Goal: Information Seeking & Learning: Learn about a topic

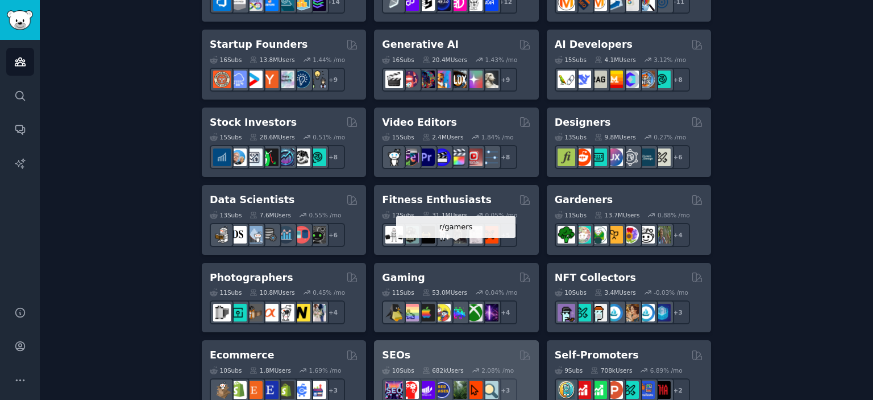
scroll to position [341, 0]
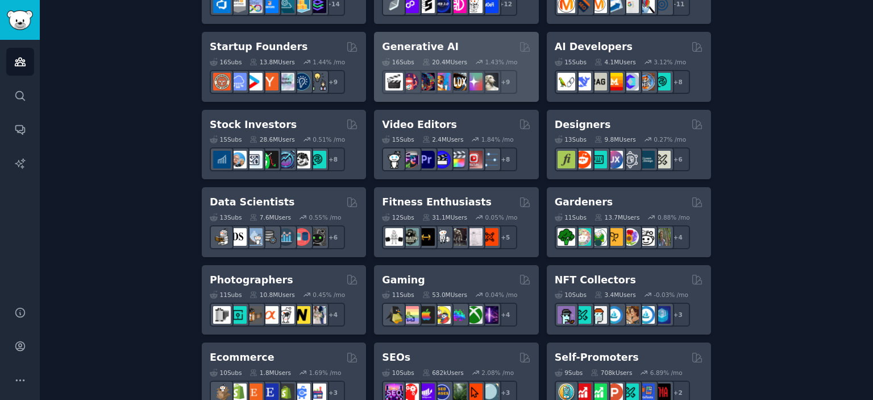
click at [421, 47] on h2 "Generative AI" at bounding box center [420, 47] width 77 height 14
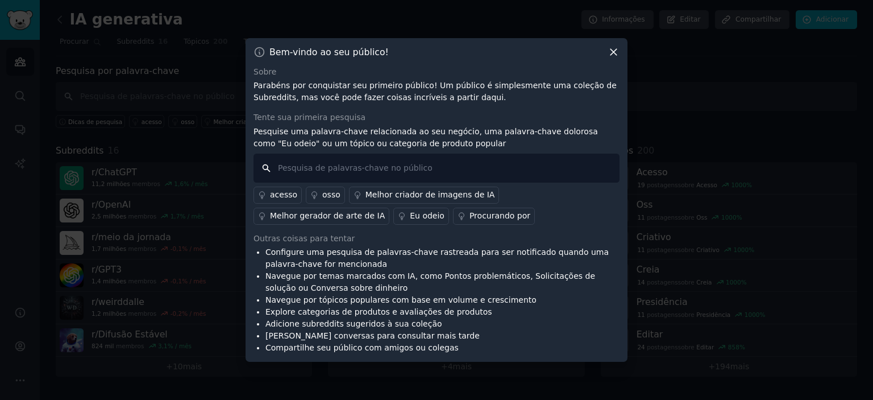
click at [391, 172] on input "text" at bounding box center [437, 168] width 366 height 29
type input "G"
type input "gerar video"
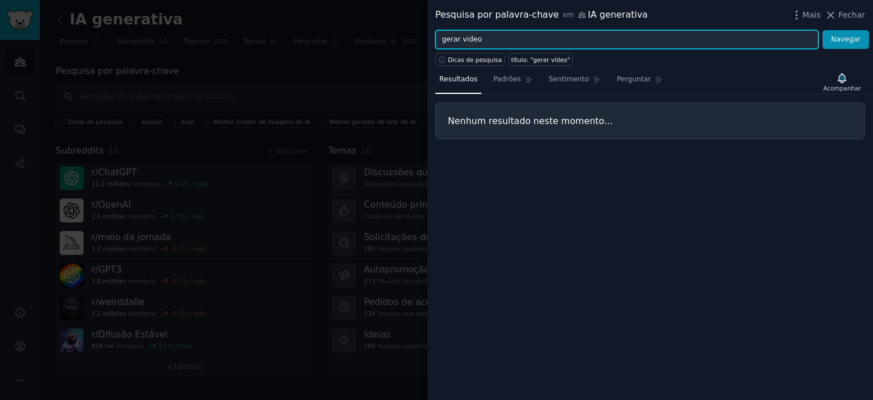
click at [461, 38] on input "gerar video" at bounding box center [626, 39] width 383 height 19
type input "video"
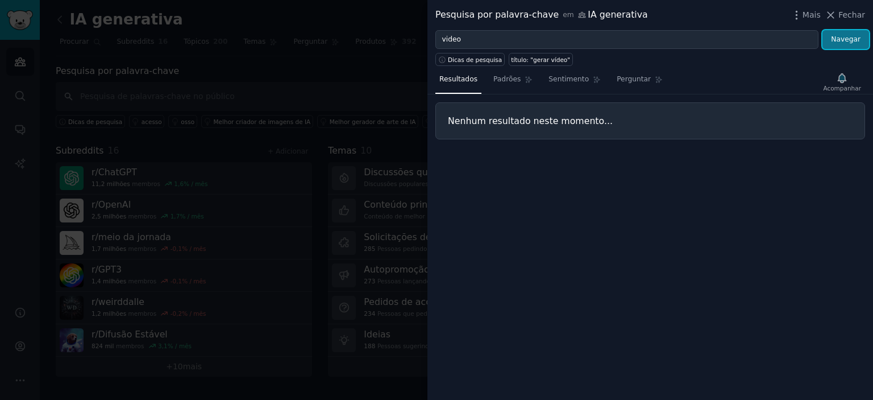
click at [854, 42] on font "Navegar" at bounding box center [846, 39] width 30 height 8
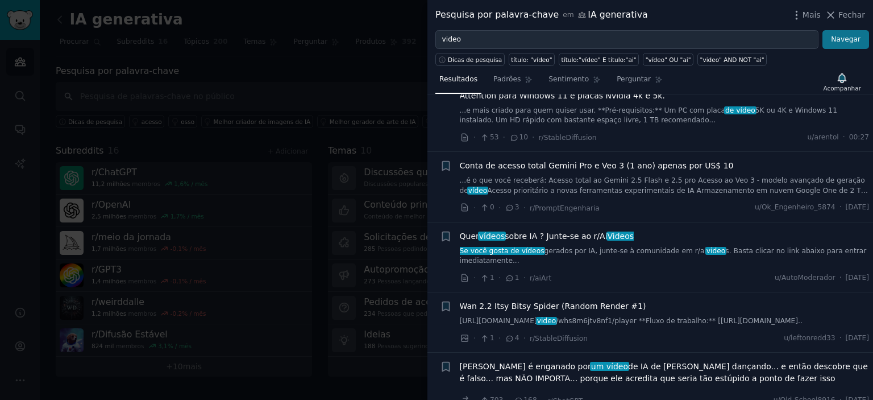
scroll to position [966, 0]
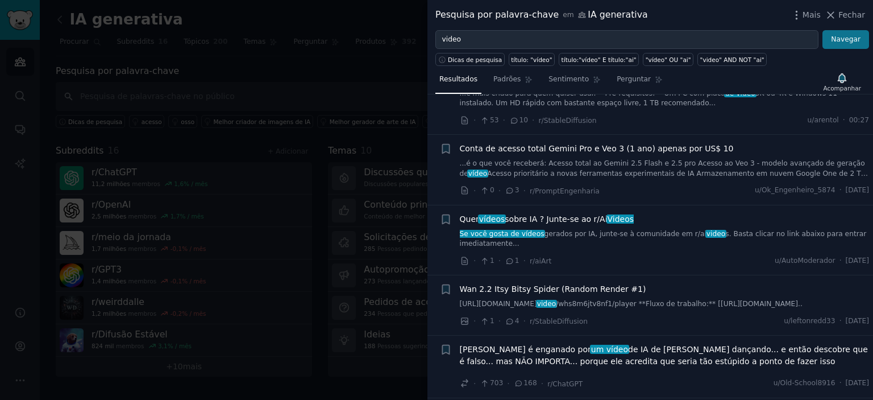
click at [550, 214] on font "sobre IA ? Junte-se ao r/" at bounding box center [552, 218] width 95 height 9
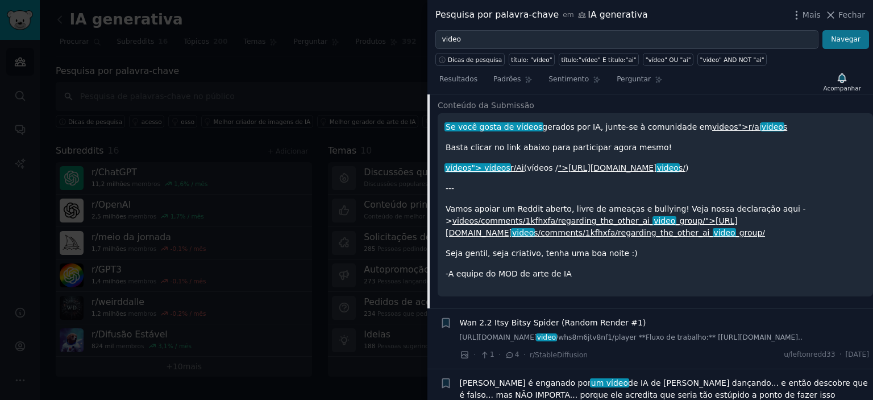
scroll to position [1120, 0]
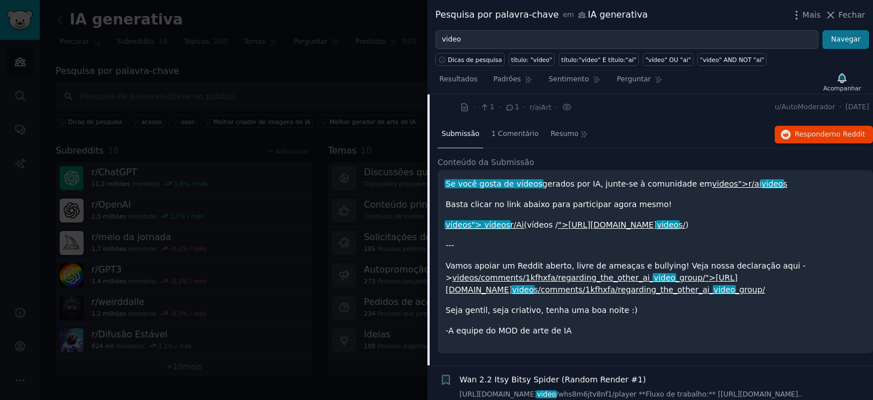
click at [511, 220] on font "r/Ai" at bounding box center [518, 224] width 14 height 9
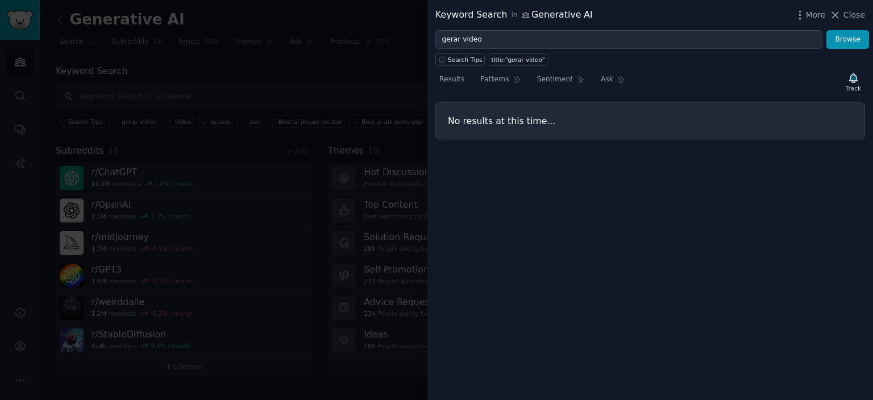
drag, startPoint x: 851, startPoint y: 15, endPoint x: 838, endPoint y: 14, distance: 13.2
click at [851, 15] on span "Close" at bounding box center [855, 15] width 22 height 12
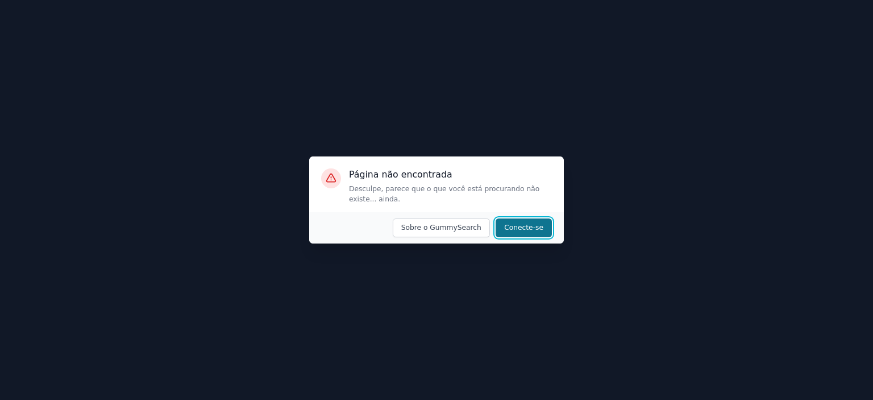
click at [533, 226] on font "Conecte-se" at bounding box center [523, 227] width 39 height 8
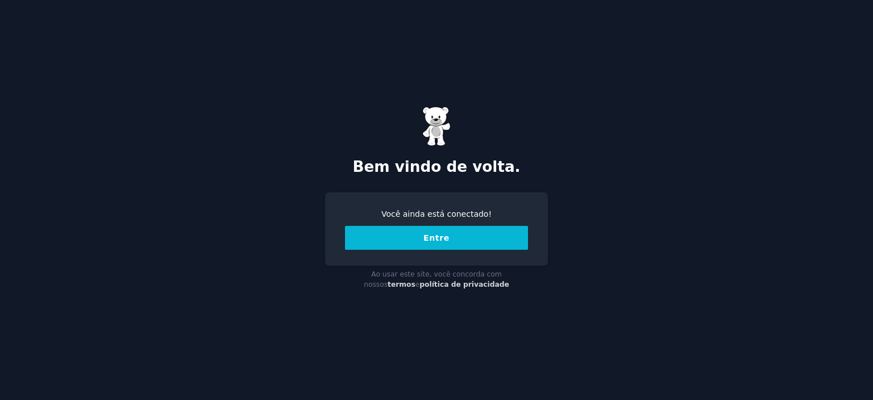
click at [466, 233] on button "Entre" at bounding box center [436, 238] width 183 height 24
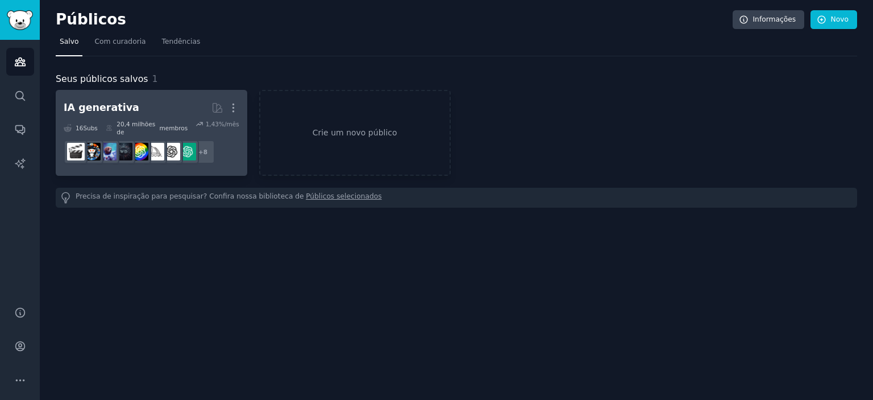
click at [105, 107] on font "IA generativa" at bounding box center [102, 107] width 76 height 11
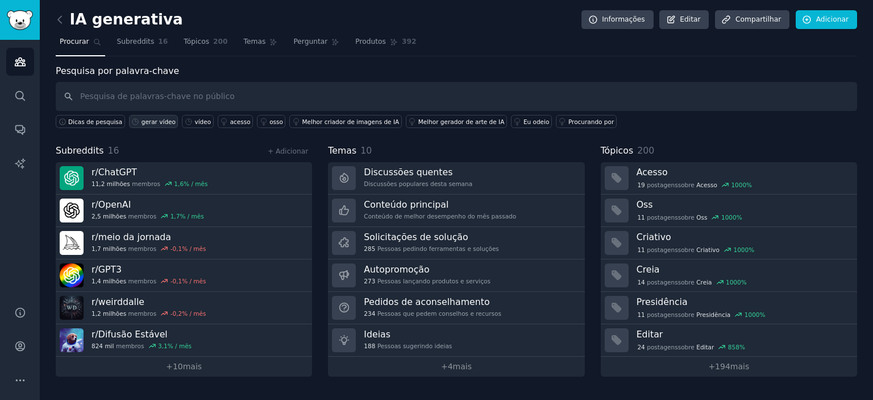
click at [156, 123] on font "gerar vídeo" at bounding box center [159, 121] width 34 height 7
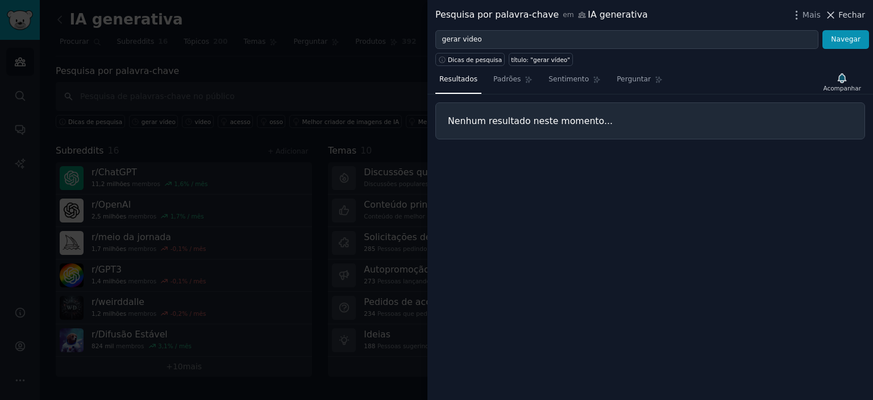
click at [835, 17] on icon at bounding box center [831, 15] width 12 height 12
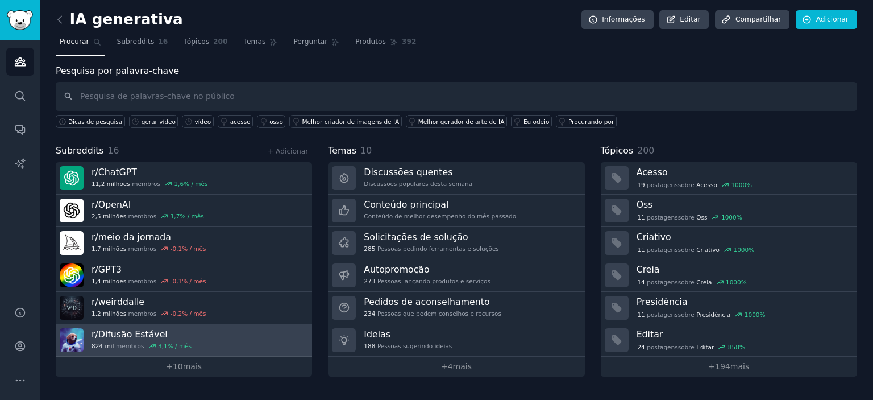
click at [131, 335] on font "Difusão Estável" at bounding box center [132, 334] width 69 height 11
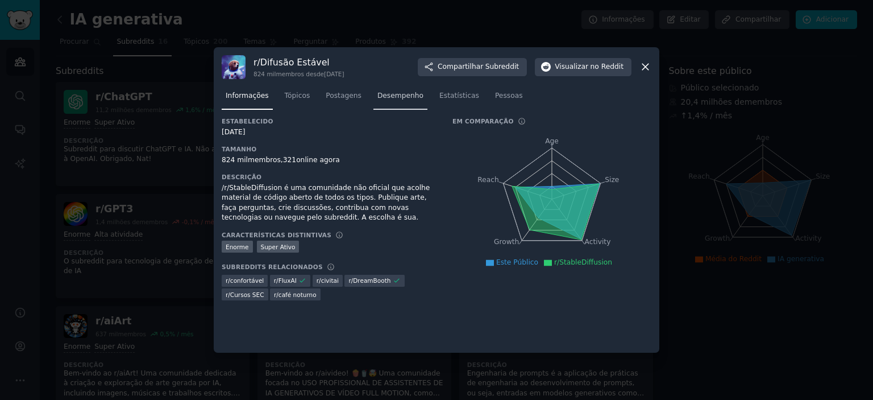
click at [400, 96] on font "Desempenho" at bounding box center [400, 96] width 46 height 8
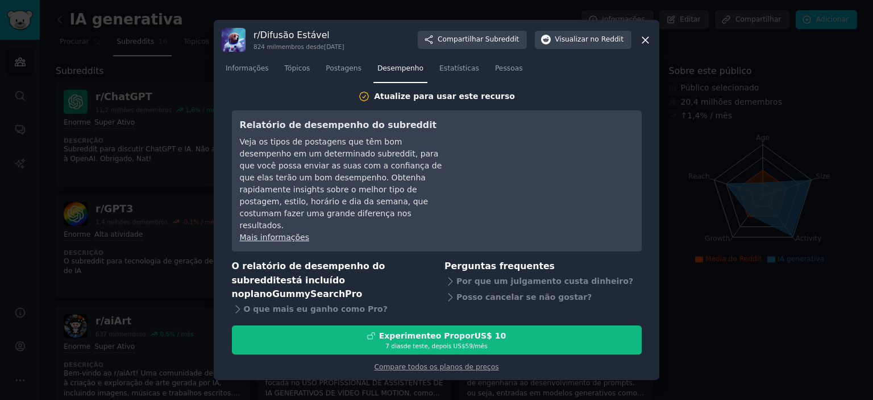
click at [645, 43] on icon at bounding box center [645, 40] width 6 height 6
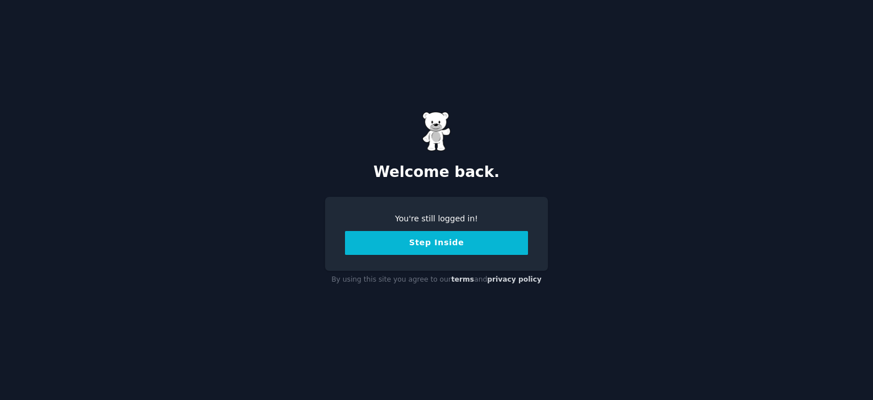
click at [450, 245] on button "Step Inside" at bounding box center [436, 243] width 183 height 24
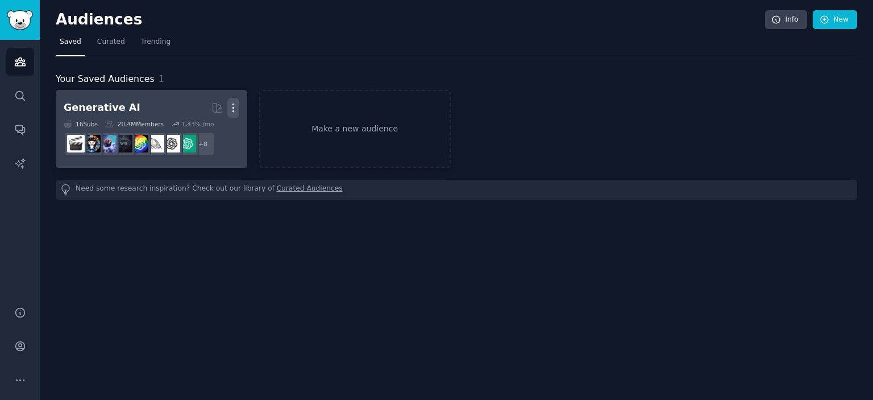
click at [236, 112] on icon "button" at bounding box center [233, 108] width 12 height 12
click at [207, 109] on p "View" at bounding box center [198, 112] width 19 height 12
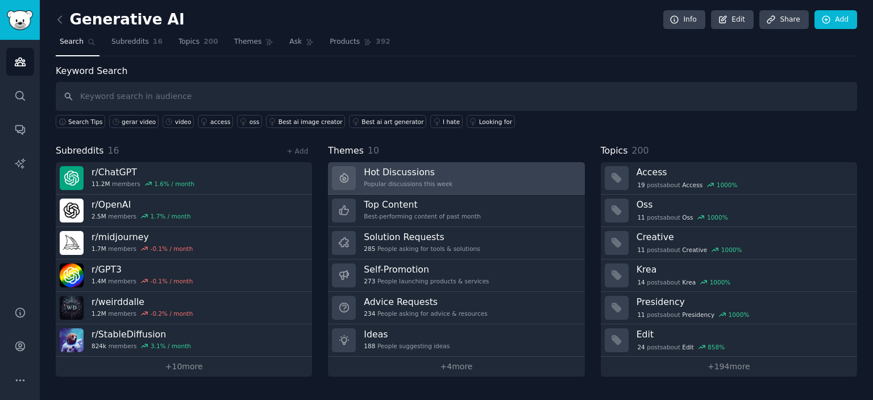
click at [434, 177] on div "Hot Discussions Popular discussions this week" at bounding box center [408, 178] width 89 height 24
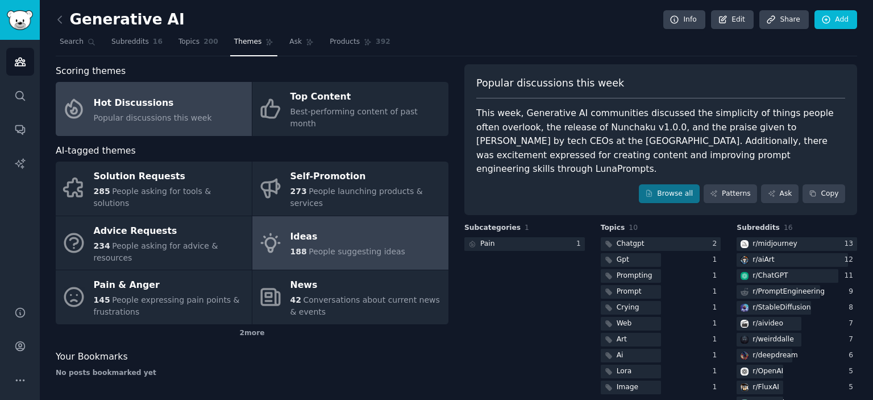
click at [380, 228] on div "Ideas" at bounding box center [348, 237] width 115 height 18
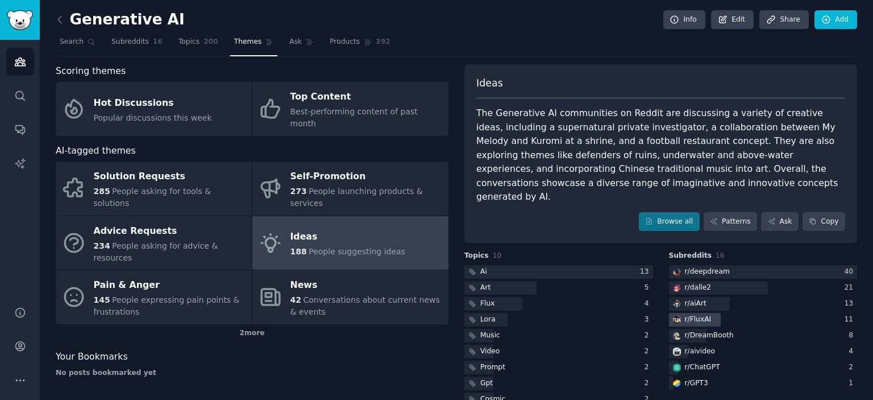
click at [716, 313] on div at bounding box center [695, 320] width 52 height 14
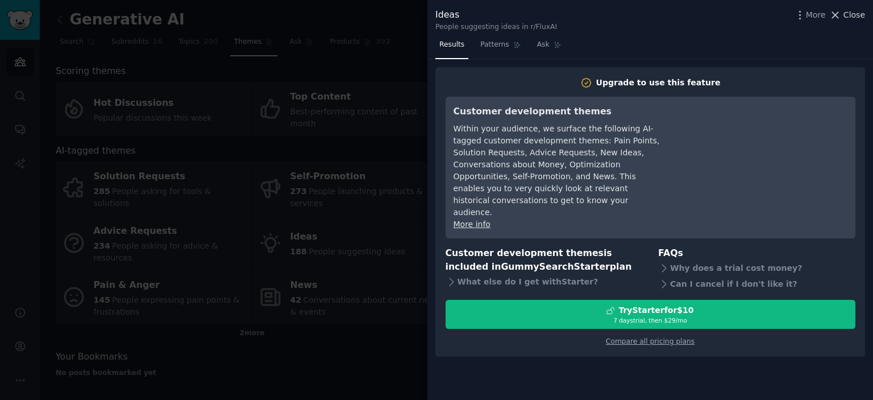
click at [861, 16] on span "Close" at bounding box center [855, 15] width 22 height 12
